Goal: Transaction & Acquisition: Purchase product/service

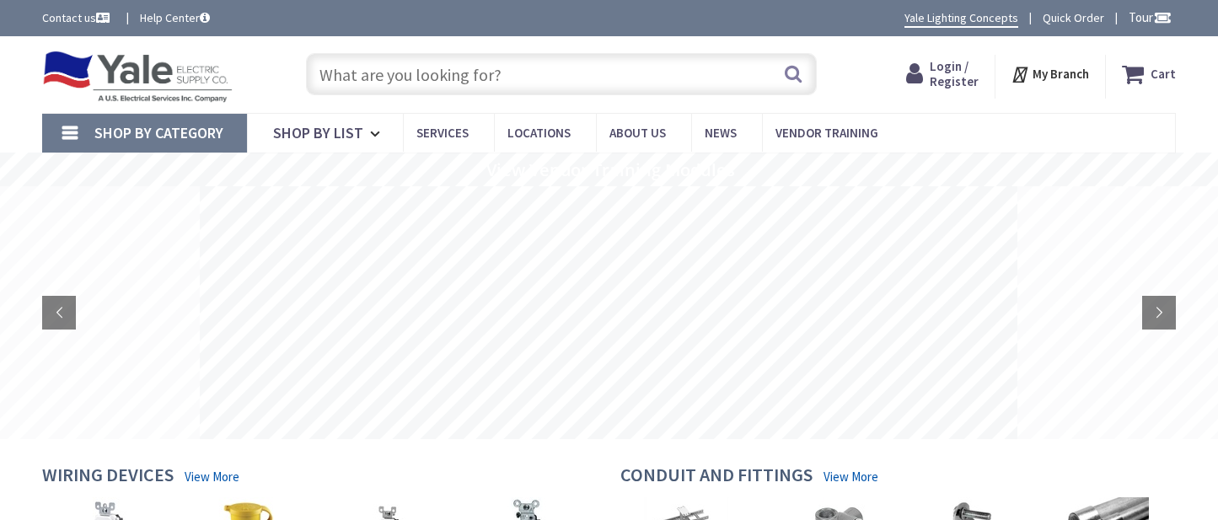
click at [947, 72] on span "Login / Register" at bounding box center [954, 73] width 49 height 31
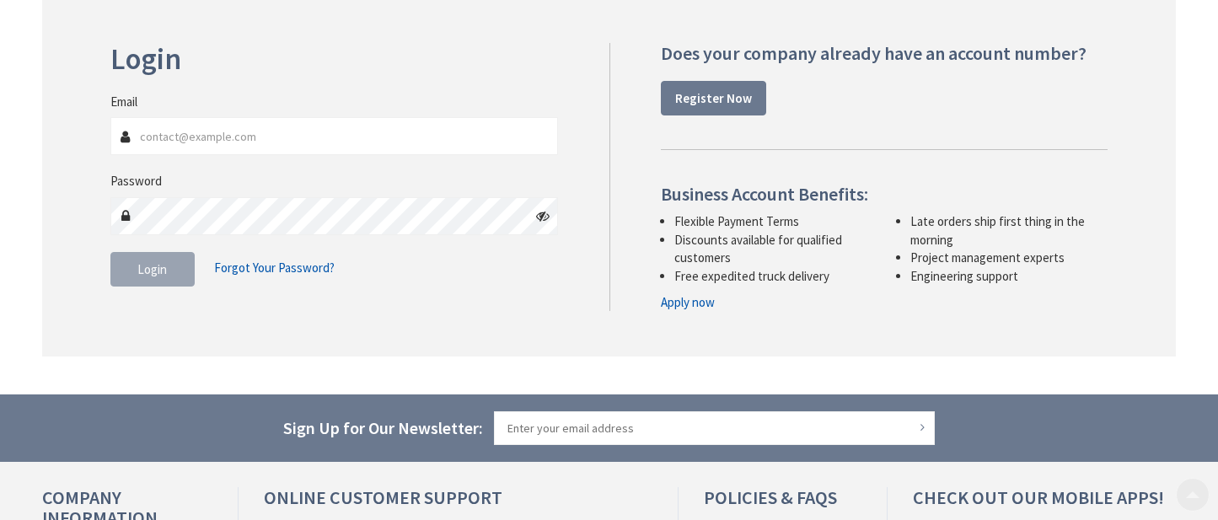
scroll to position [253, 0]
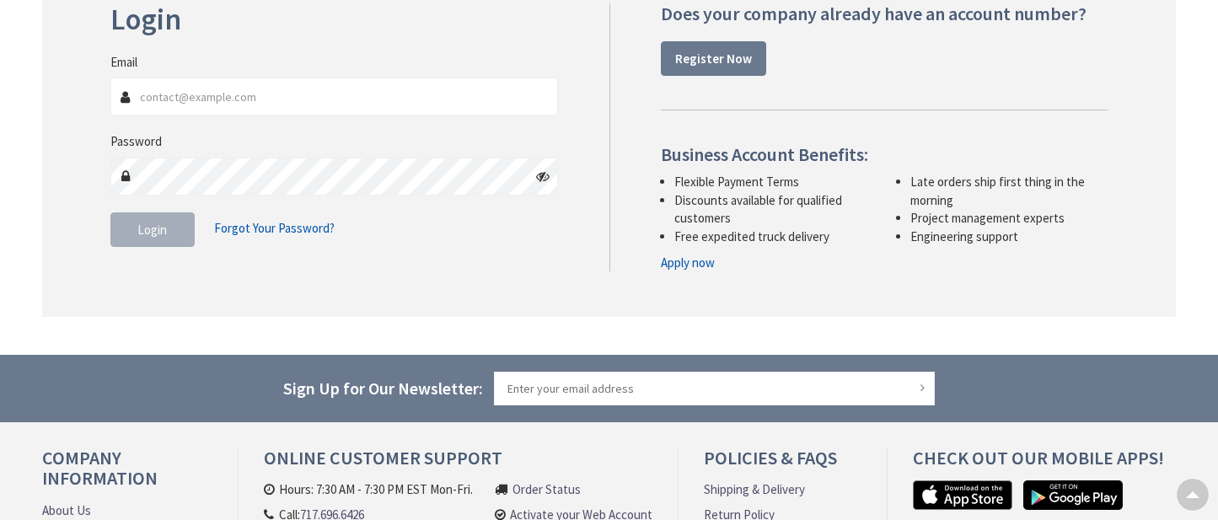
type input "Kopp_electric@hotmail.com"
click at [168, 234] on button "Login" at bounding box center [152, 229] width 84 height 35
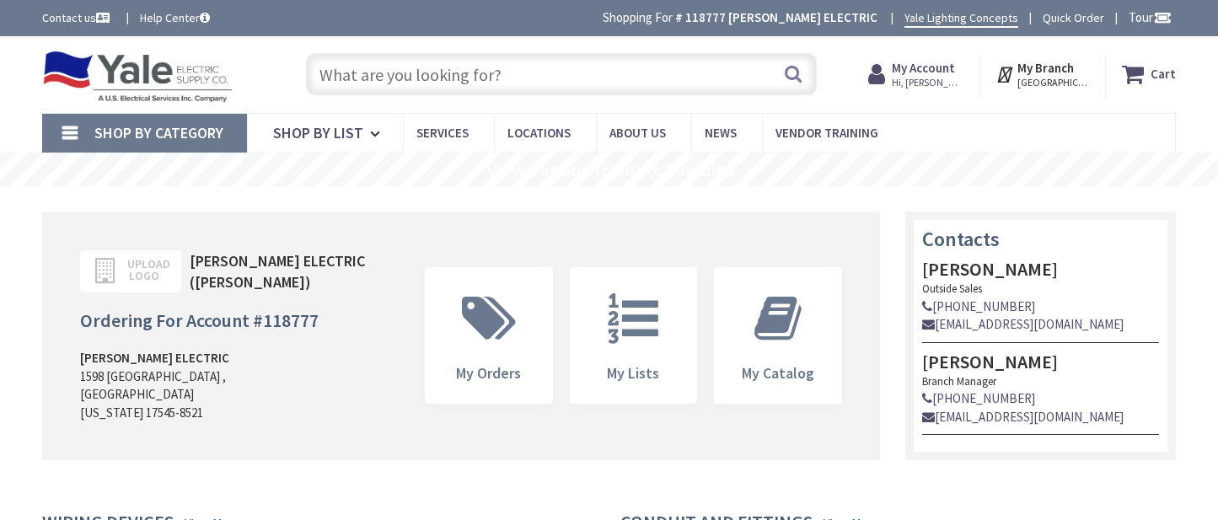
click at [587, 81] on input "text" at bounding box center [561, 74] width 511 height 42
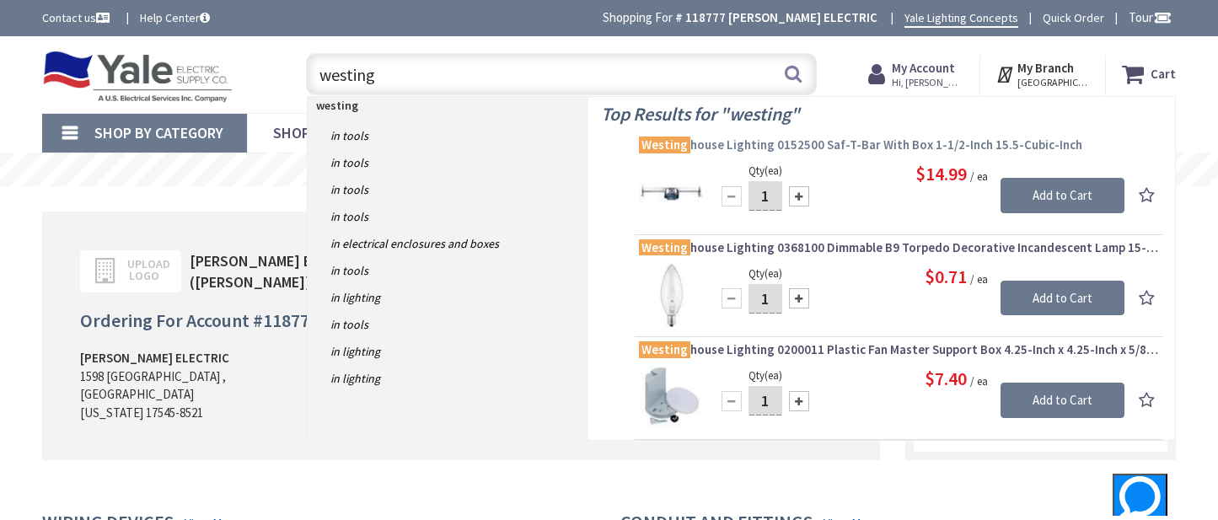
type input "westing"
click at [824, 147] on span "Westing house Lighting 0152500 Saf-T-Bar With Box 1-1/2-Inch 15.5-Cubic-Inch" at bounding box center [898, 145] width 519 height 17
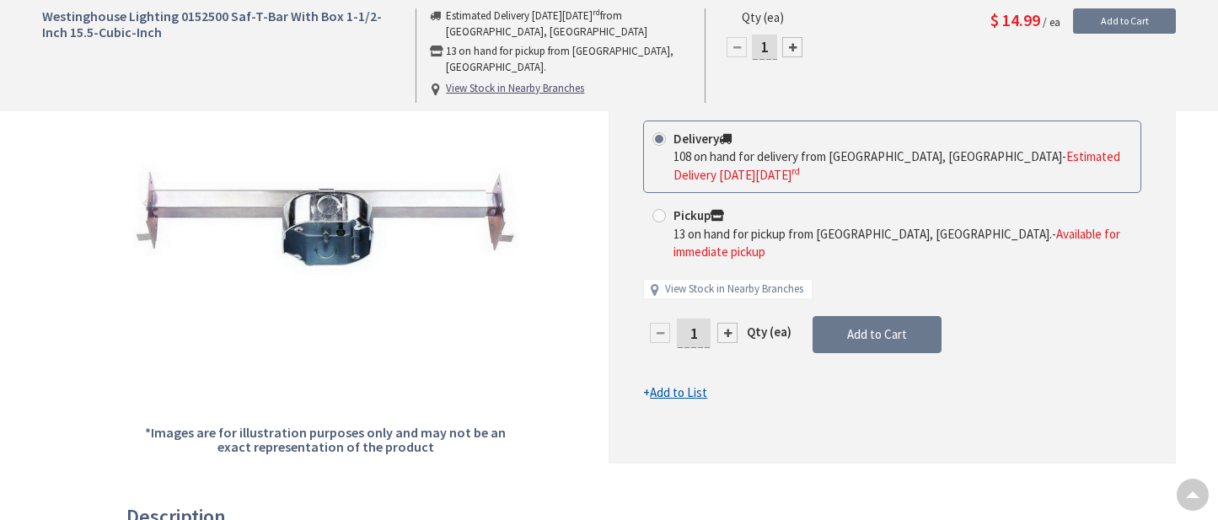
click at [791, 46] on div at bounding box center [792, 47] width 20 height 20
type input "2"
click at [789, 46] on div at bounding box center [792, 47] width 20 height 20
type input "3"
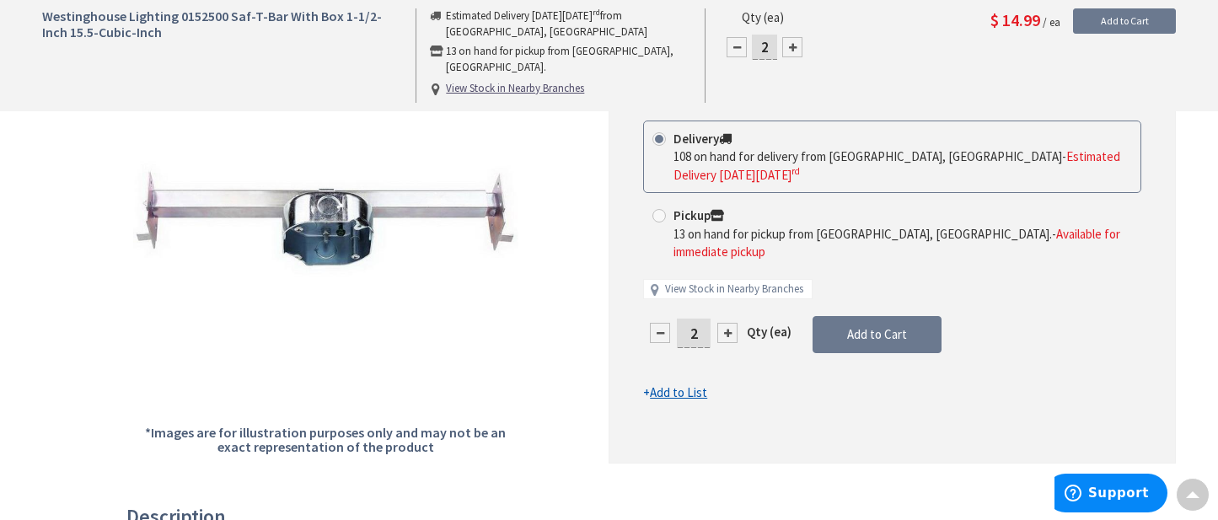
type input "3"
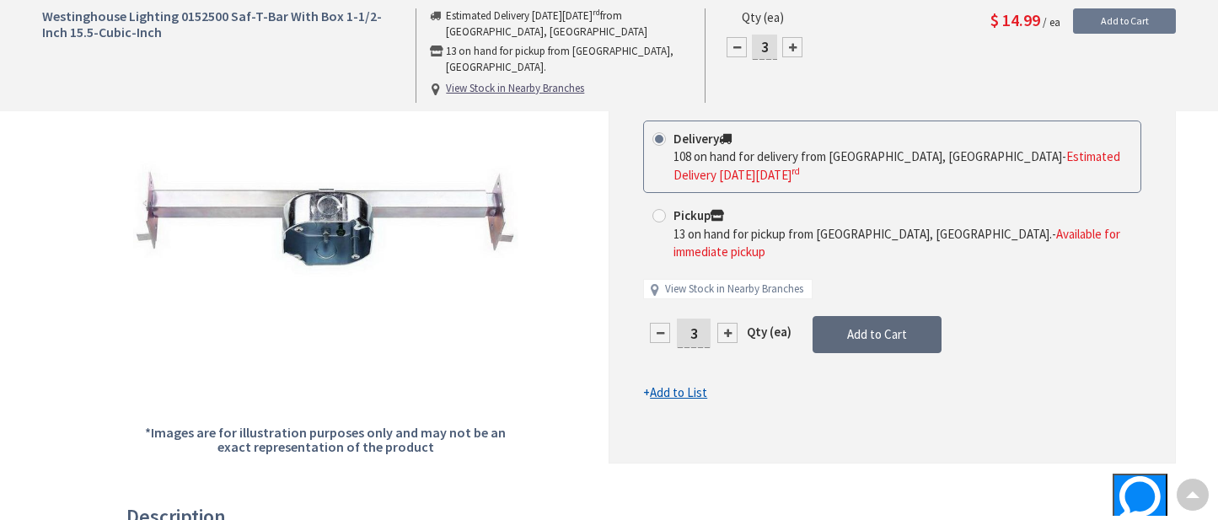
click at [893, 326] on span "Add to Cart" at bounding box center [877, 334] width 60 height 16
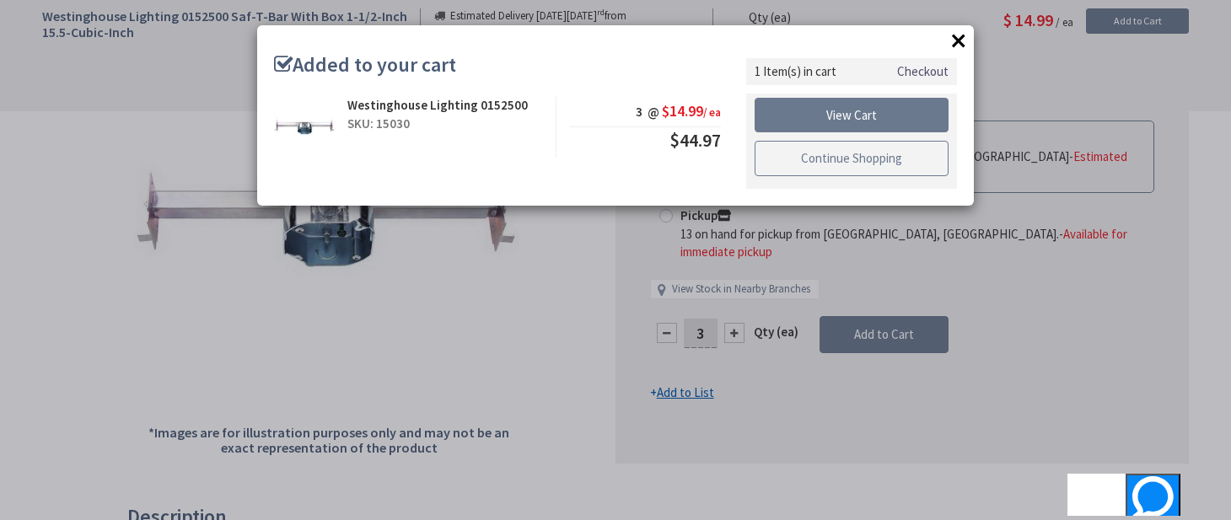
click at [794, 163] on link "Continue Shopping" at bounding box center [851, 158] width 194 height 35
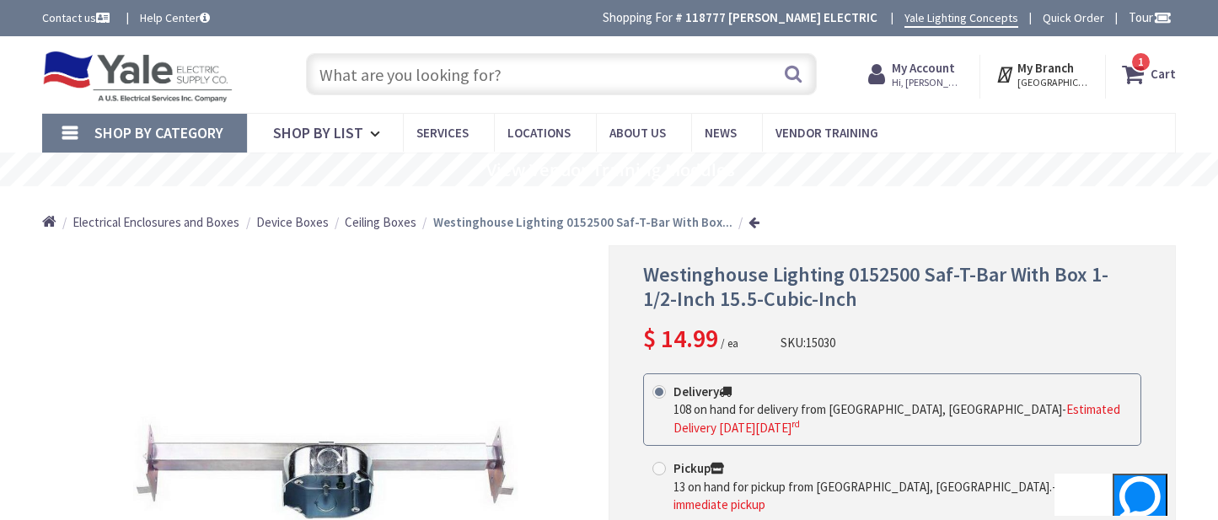
click at [425, 77] on input "text" at bounding box center [561, 74] width 511 height 42
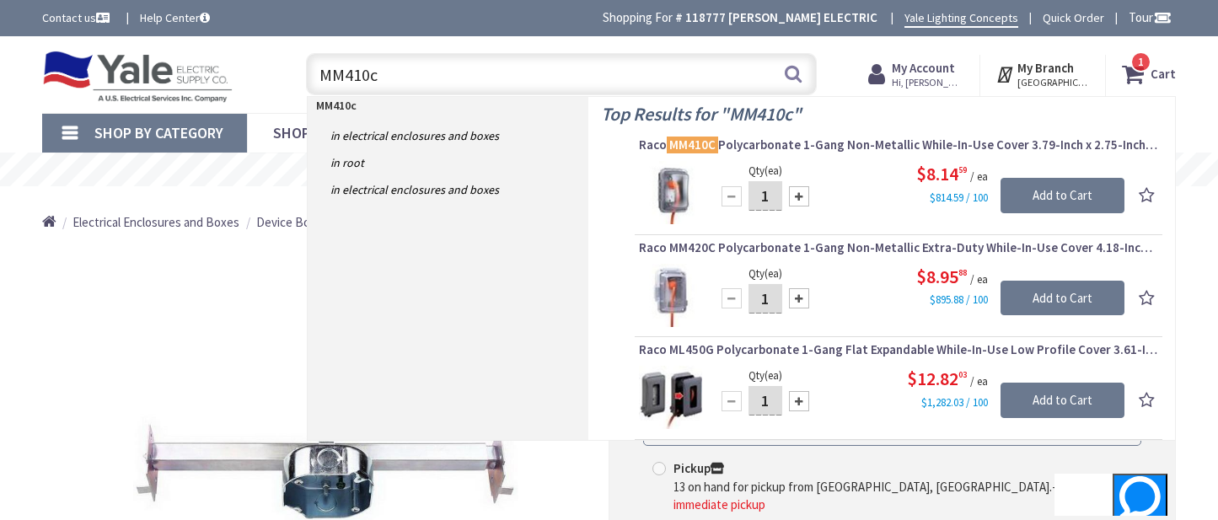
type input "MM410c"
click at [799, 196] on div at bounding box center [799, 196] width 20 height 20
click at [800, 196] on div at bounding box center [799, 196] width 20 height 20
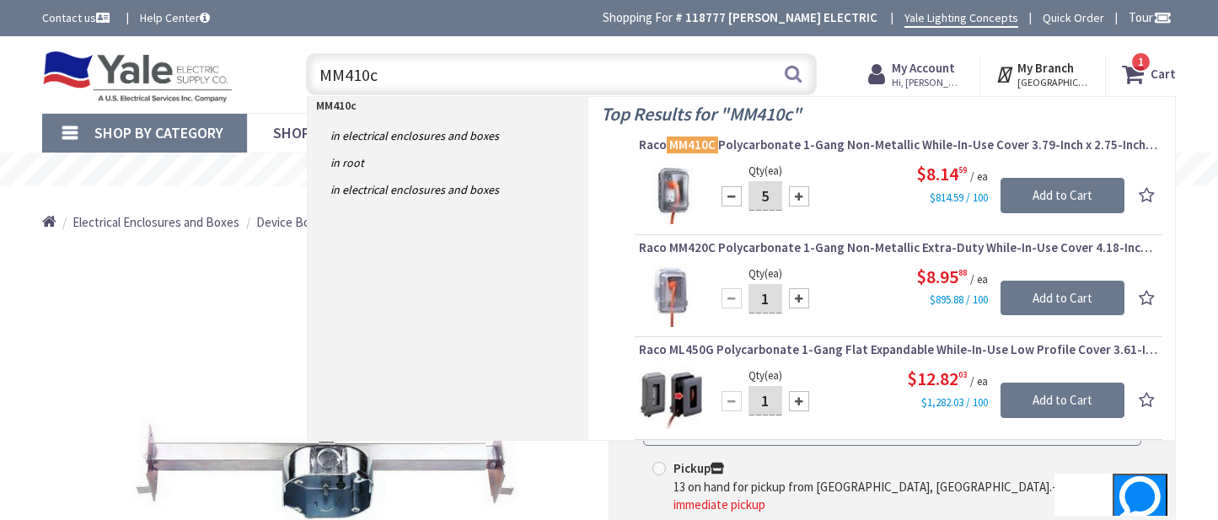
click at [792, 196] on div at bounding box center [799, 196] width 20 height 20
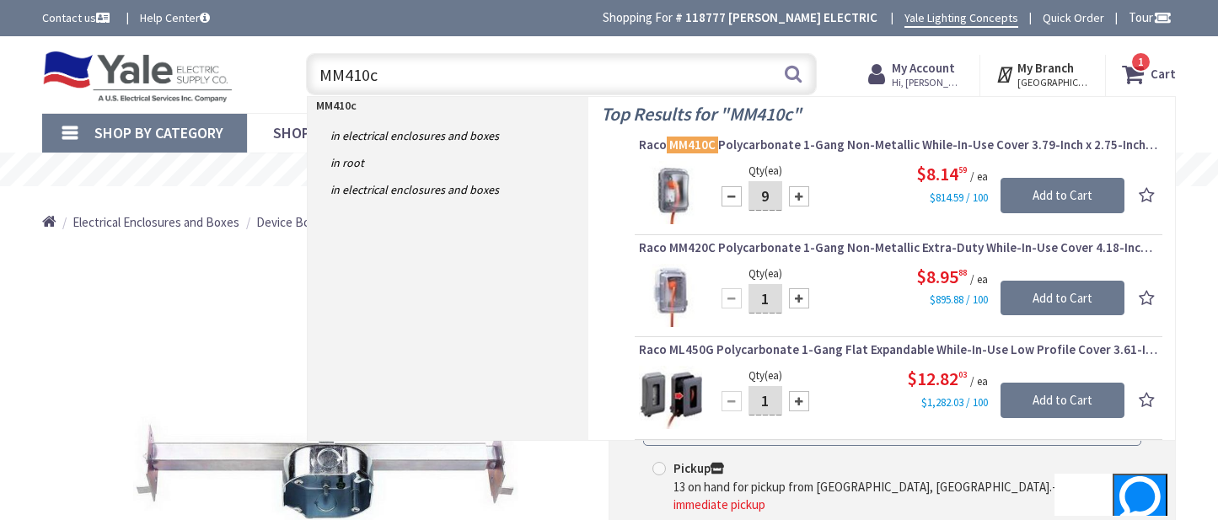
type input "10"
click at [1049, 190] on input "Add to Cart" at bounding box center [1063, 195] width 124 height 35
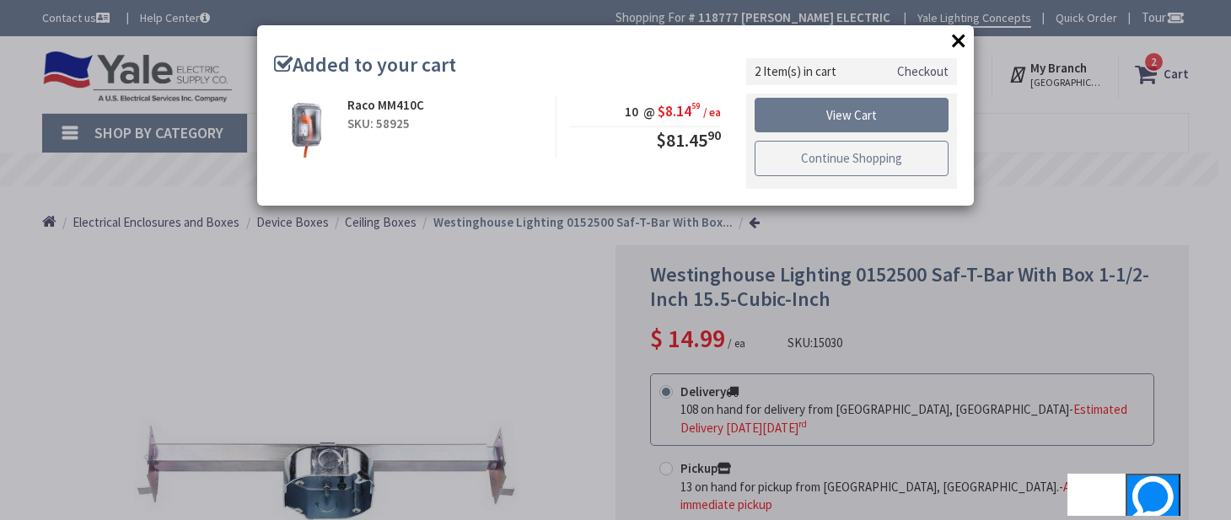
click at [872, 155] on link "Continue Shopping" at bounding box center [851, 158] width 194 height 35
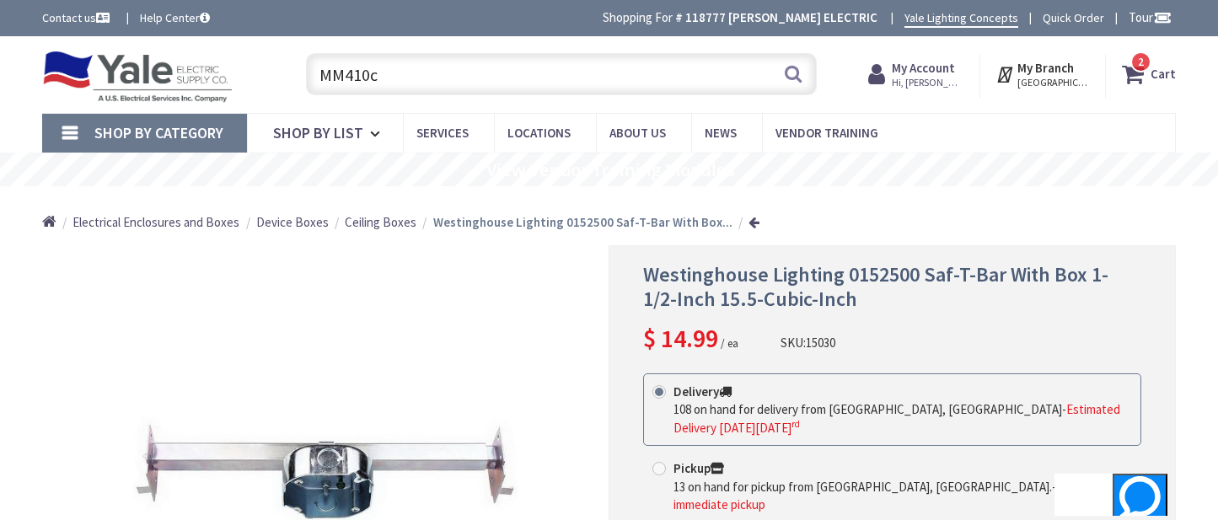
click at [464, 76] on input "MM410c" at bounding box center [561, 74] width 511 height 42
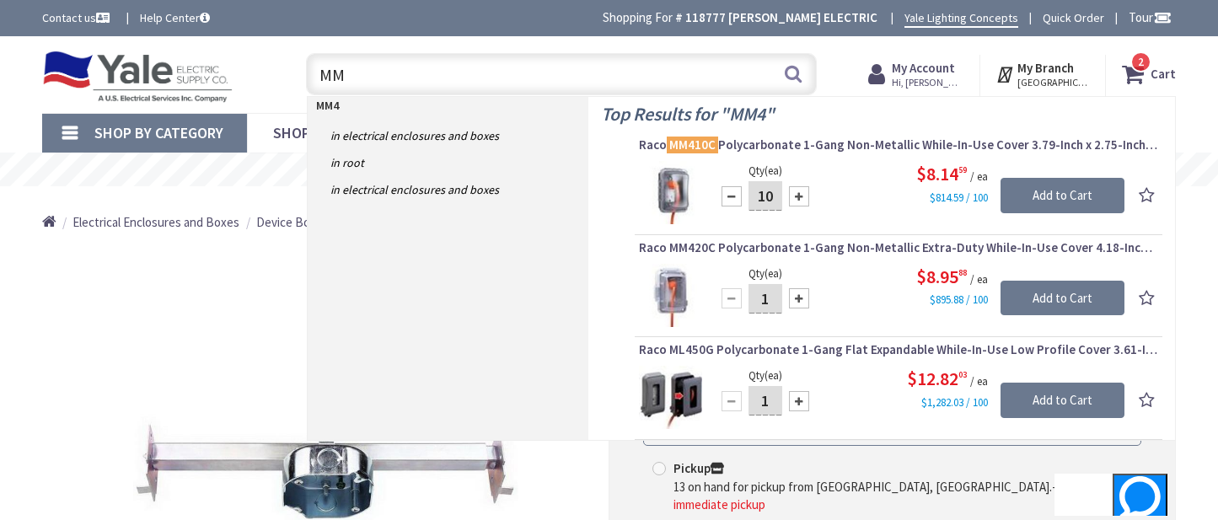
type input "M"
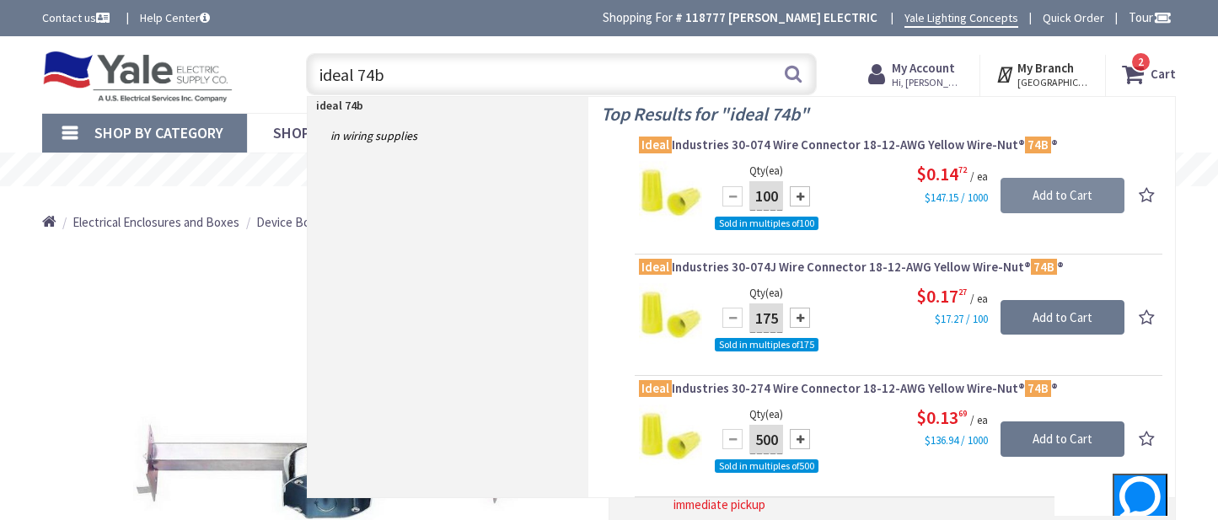
type input "ideal 74b"
click at [1066, 196] on input "Add to Cart" at bounding box center [1063, 195] width 124 height 35
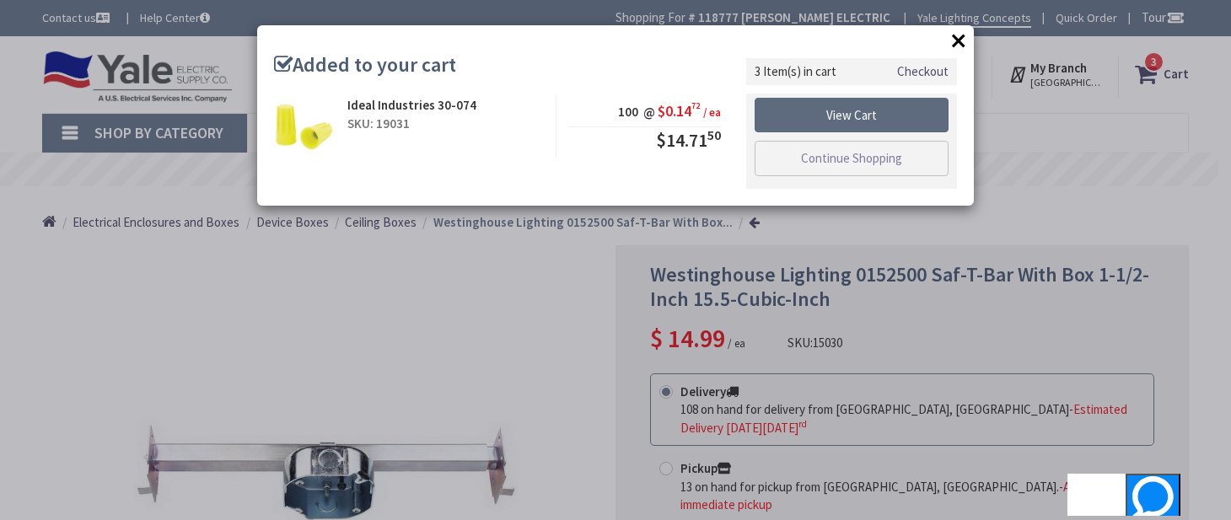
click at [832, 112] on link "View Cart" at bounding box center [851, 115] width 194 height 35
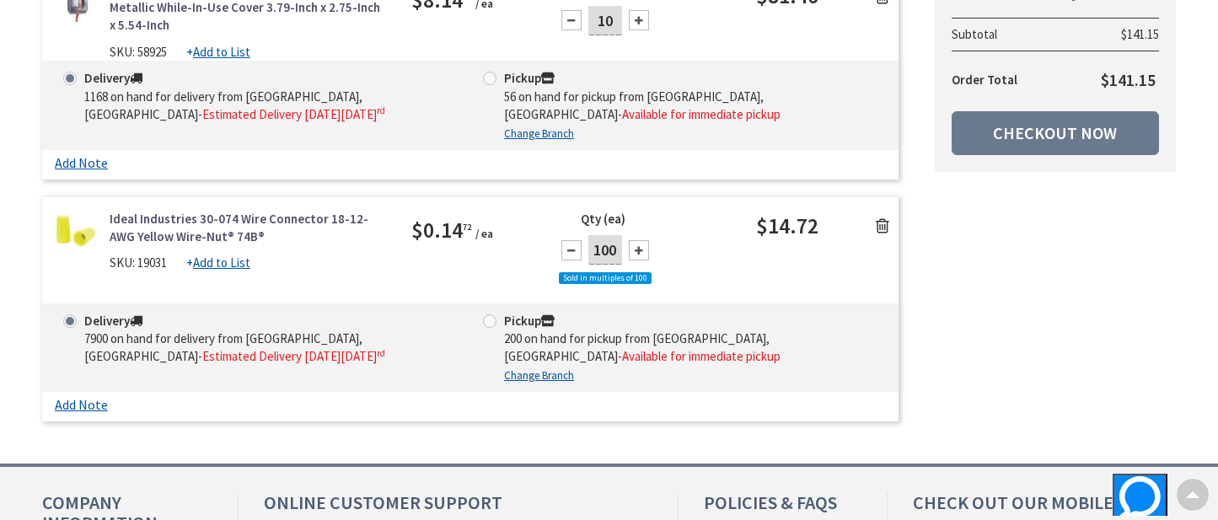
scroll to position [590, 0]
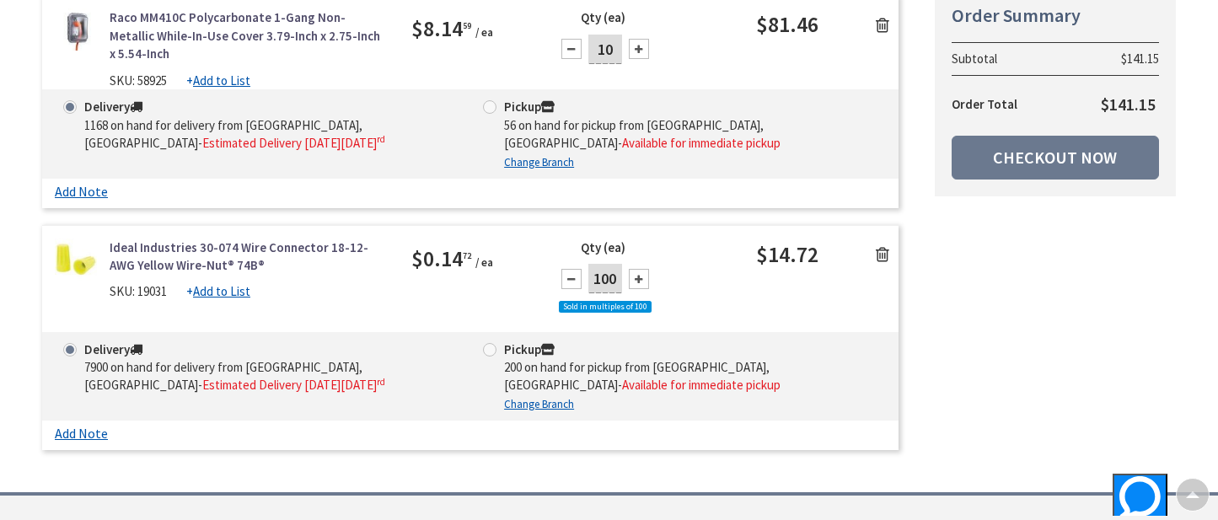
click at [640, 280] on div at bounding box center [639, 279] width 20 height 20
type input "200"
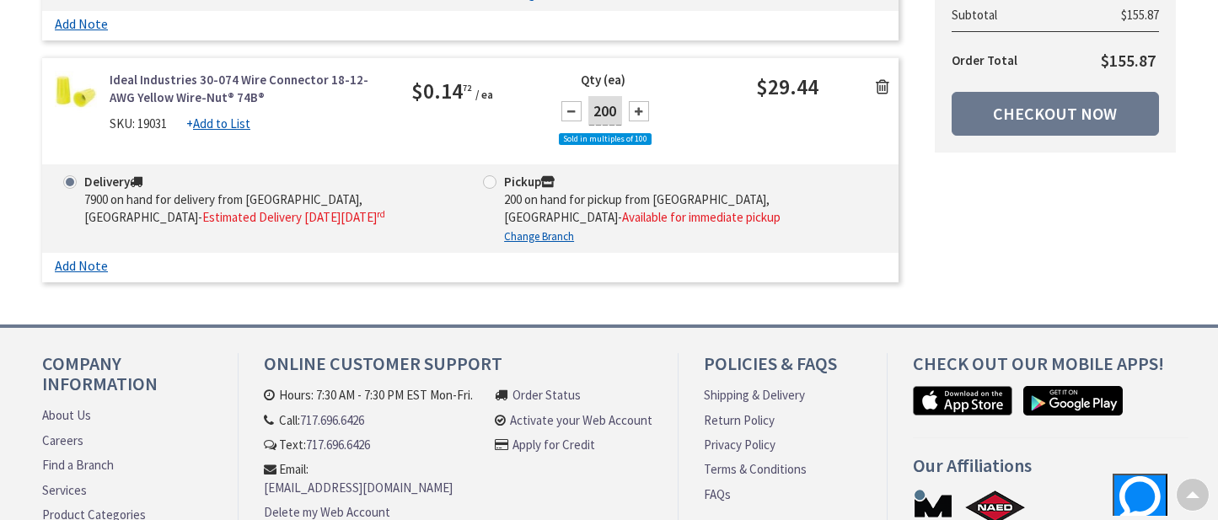
scroll to position [759, 0]
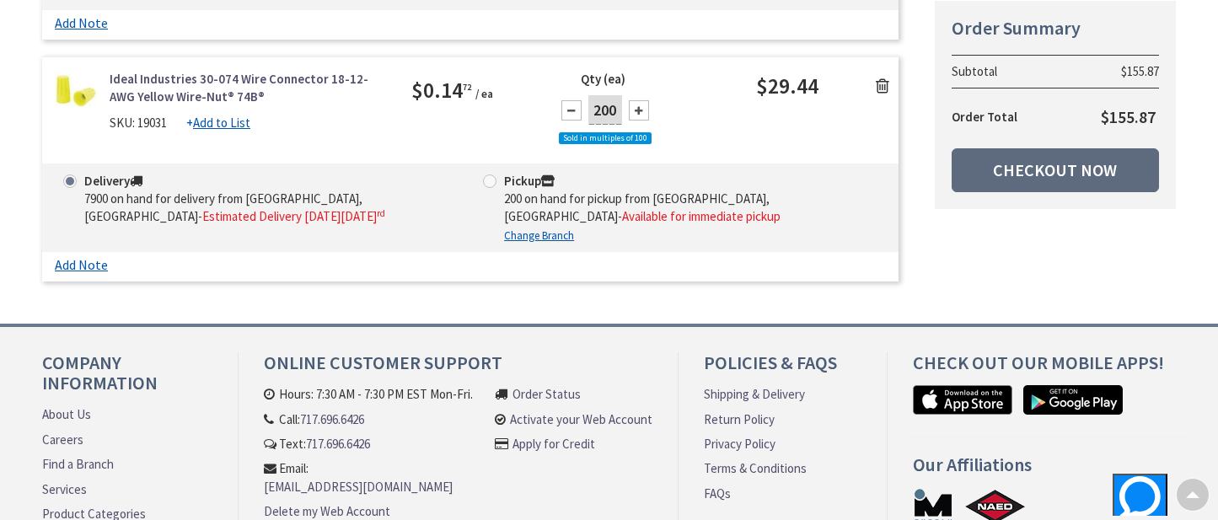
click at [1033, 168] on link "Checkout Now" at bounding box center [1055, 170] width 207 height 44
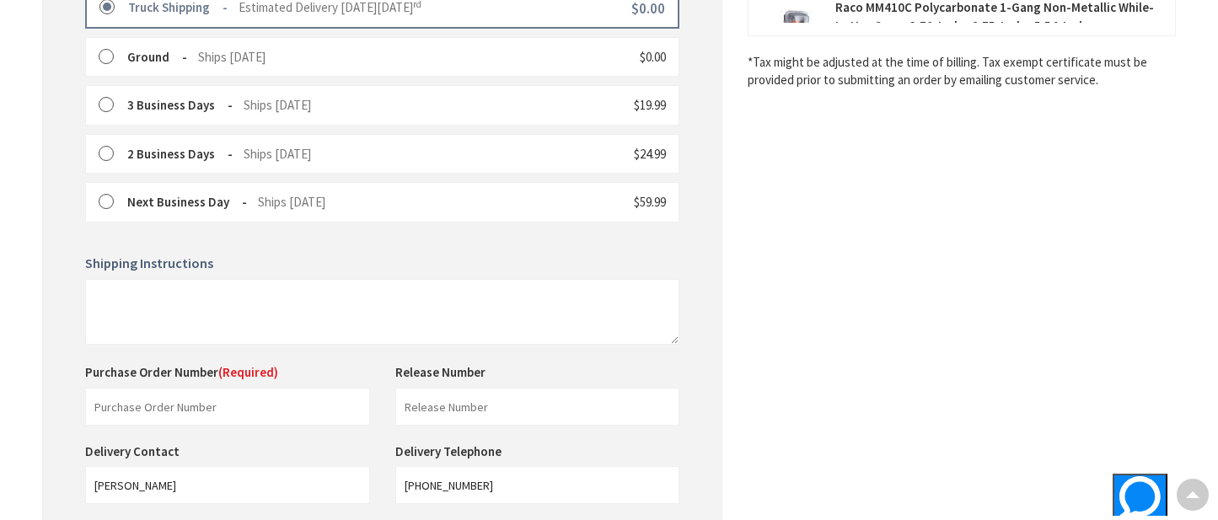
scroll to position [590, 0]
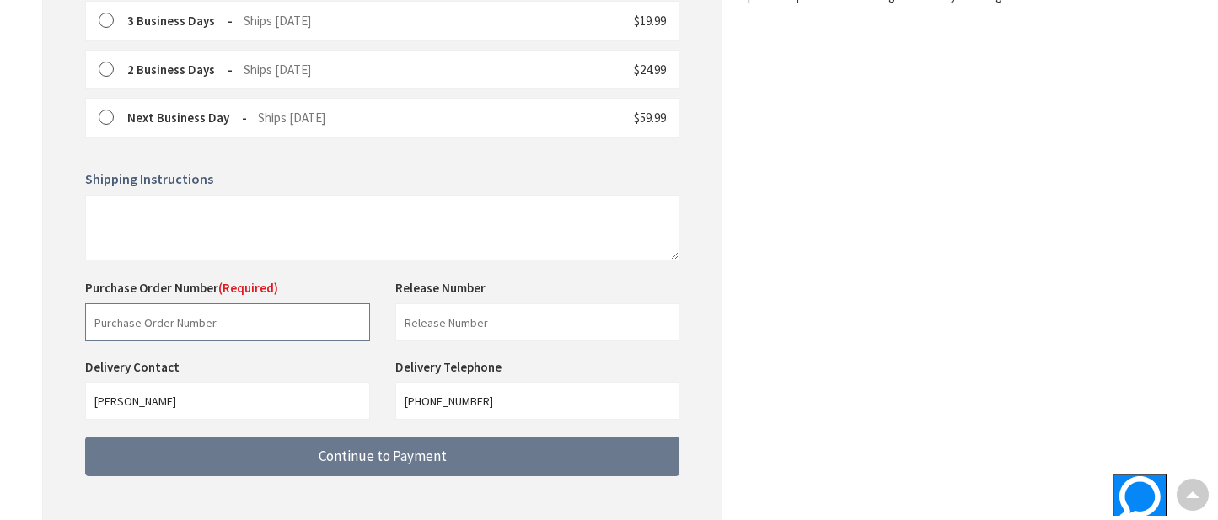
click at [192, 324] on input "text" at bounding box center [227, 322] width 285 height 38
type input "stock"
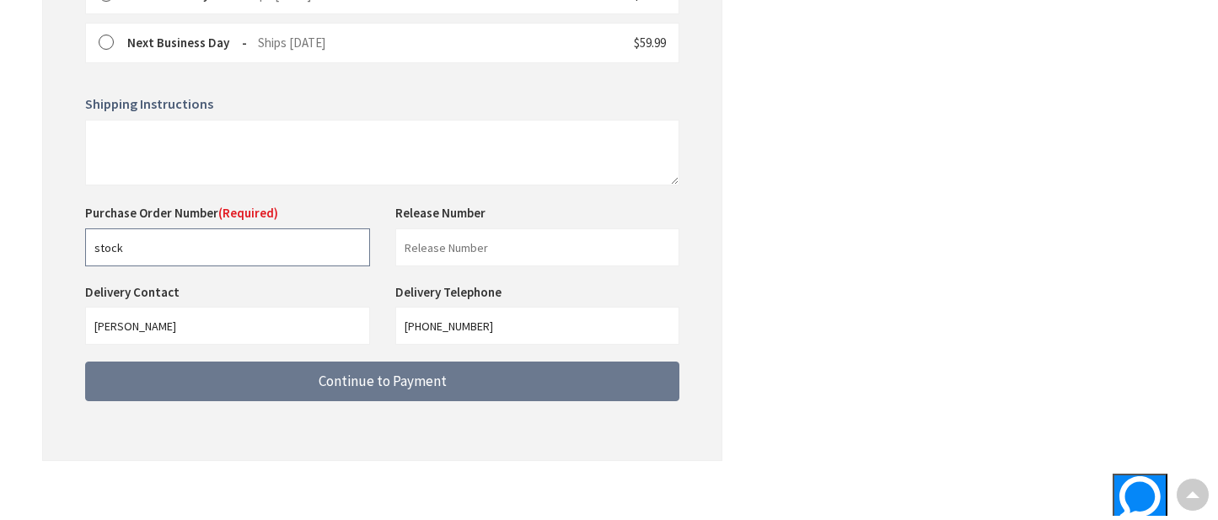
scroll to position [674, 0]
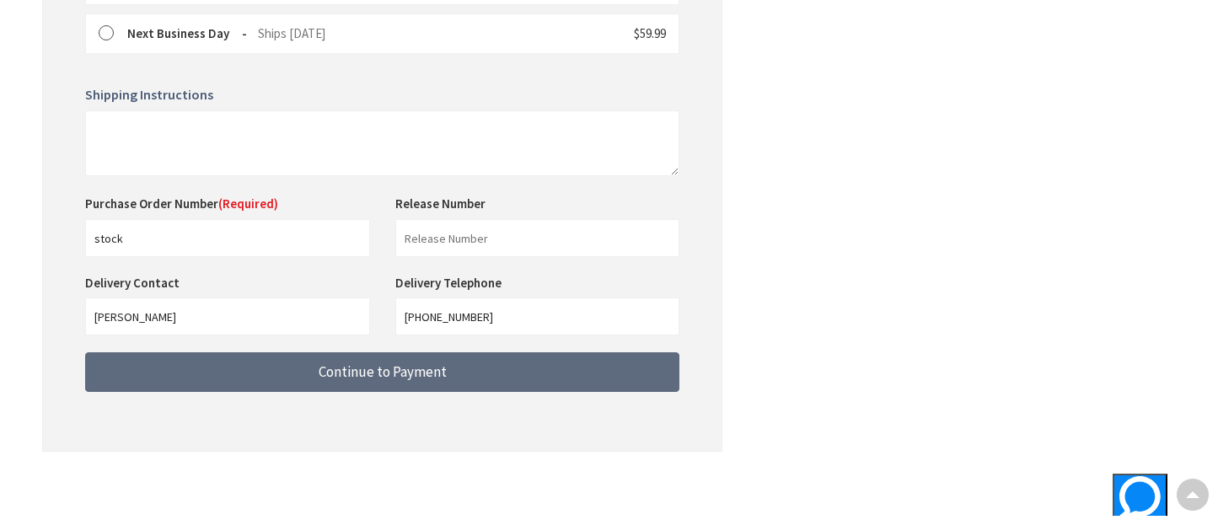
click at [502, 368] on button "Continue to Payment" at bounding box center [382, 372] width 594 height 40
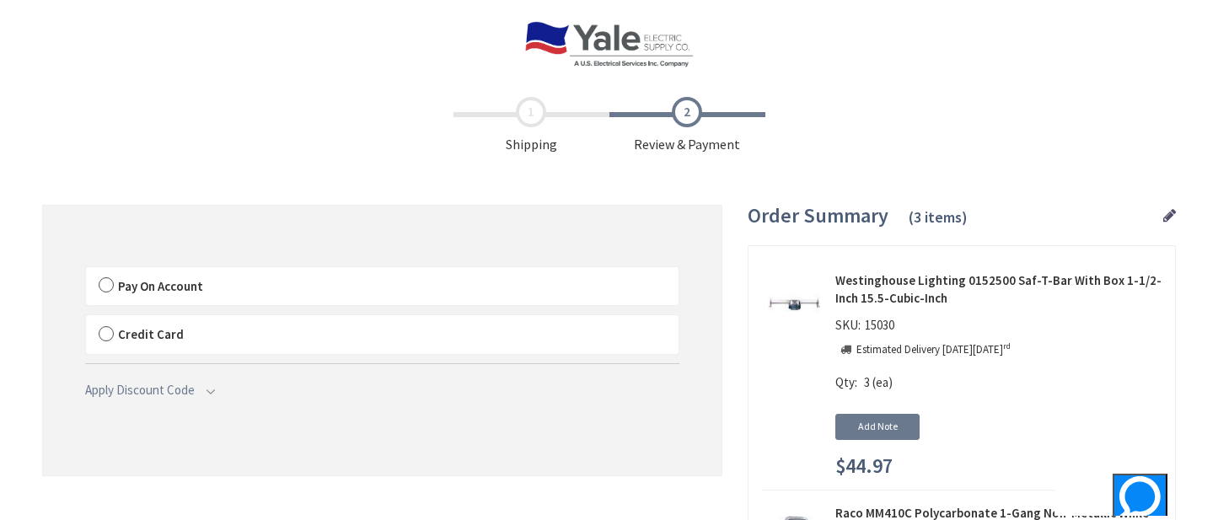
click at [113, 279] on label "Pay On Account" at bounding box center [382, 286] width 593 height 39
click at [86, 271] on input "Pay On Account" at bounding box center [86, 271] width 0 height 0
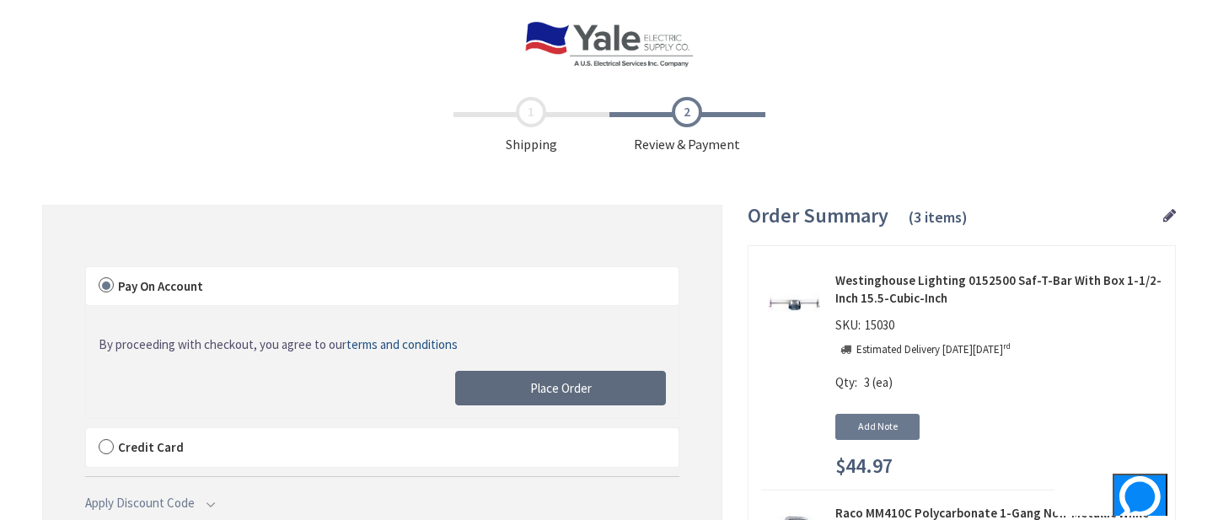
click at [549, 384] on span "Place Order" at bounding box center [561, 388] width 62 height 16
